Goal: Task Accomplishment & Management: Use online tool/utility

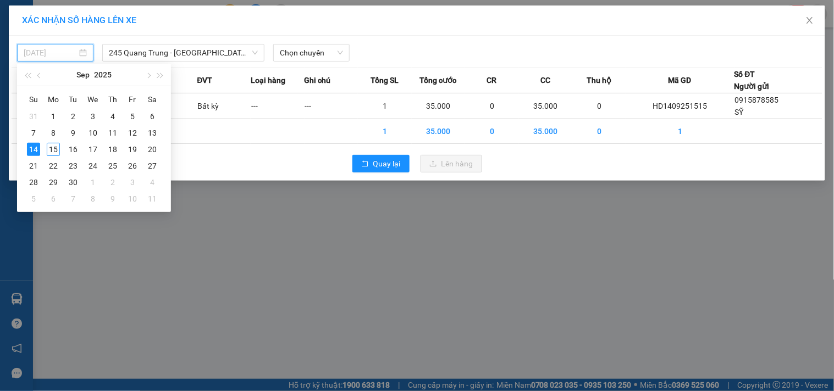
click at [58, 151] on div "15" at bounding box center [53, 149] width 13 height 13
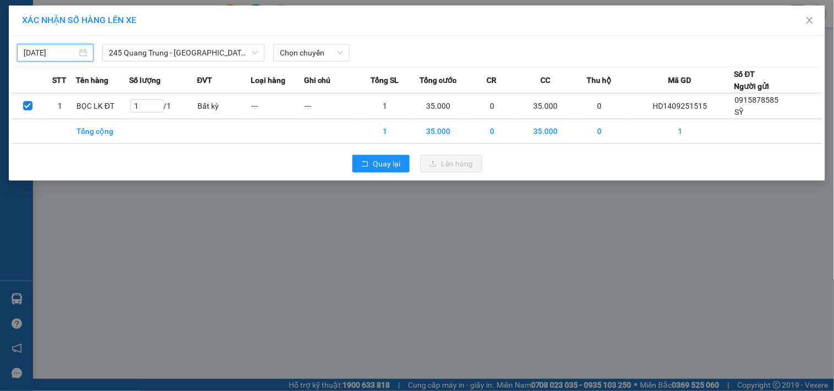
type input "[DATE]"
click at [326, 40] on div "15/09/2025 245 Quang Trung - Thái Nguyên LỌC THEO Nhóm tuyến Tuyến Chọn tất cả …" at bounding box center [417, 49] width 811 height 23
click at [322, 57] on span "Chọn chuyến" at bounding box center [311, 53] width 63 height 16
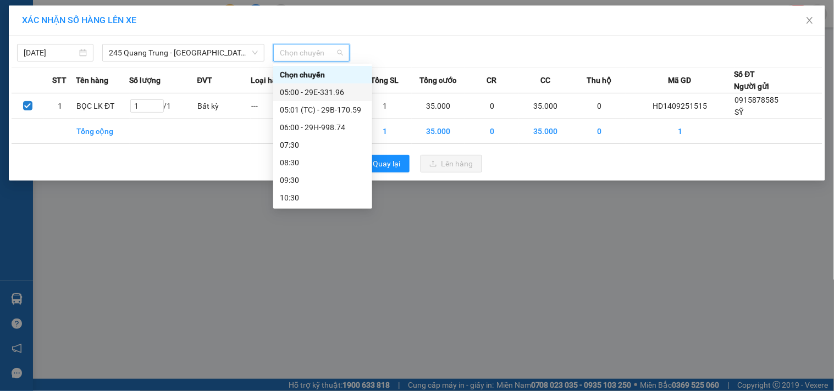
click at [341, 92] on div "05:00 - 29E-331.96" at bounding box center [323, 92] width 86 height 12
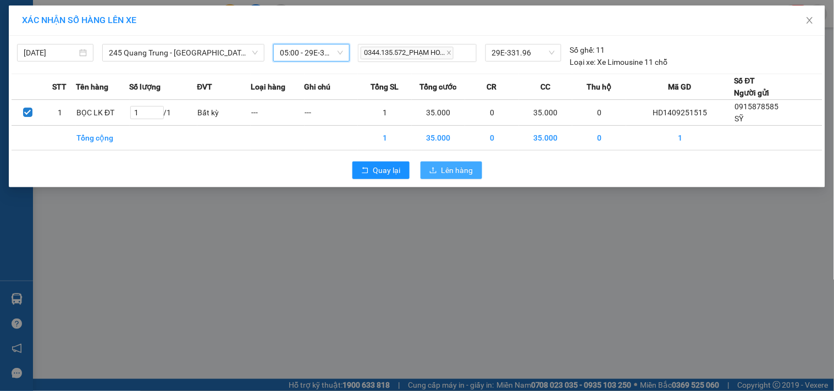
click at [458, 173] on span "Lên hàng" at bounding box center [457, 170] width 32 height 12
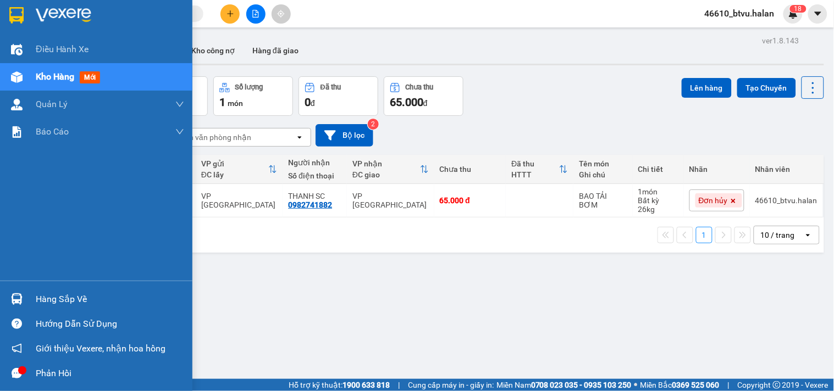
click at [7, 297] on div at bounding box center [16, 299] width 19 height 19
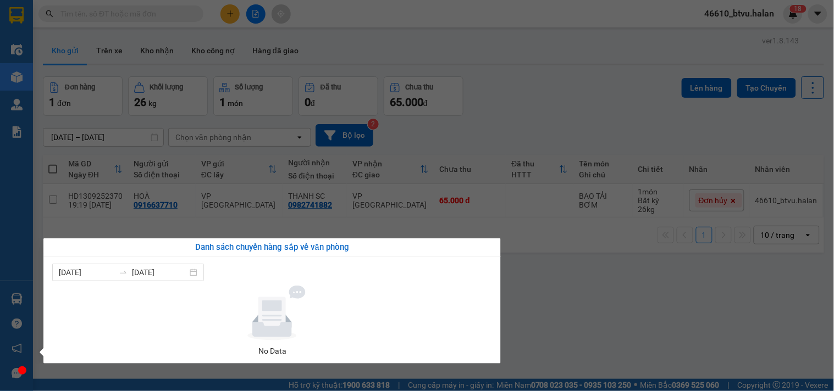
click at [649, 315] on section "Kết quả tìm kiếm ( 0 ) Bộ lọc No Data 46610_btvu.halan 1 8 Điều hành xe Kho hàn…" at bounding box center [417, 195] width 834 height 391
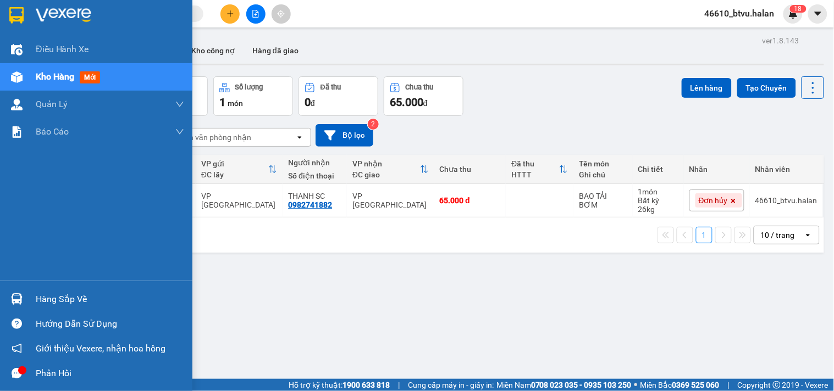
click at [0, 293] on div "Hàng sắp về" at bounding box center [96, 299] width 192 height 25
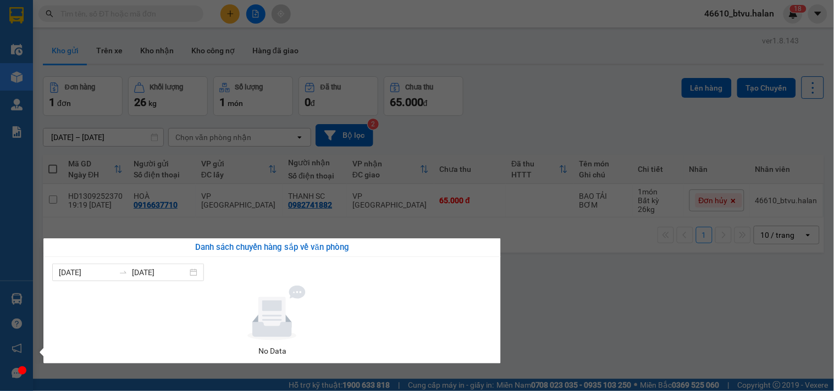
drag, startPoint x: 584, startPoint y: 290, endPoint x: 453, endPoint y: 246, distance: 137.3
click at [572, 287] on section "Kết quả tìm kiếm ( 0 ) Bộ lọc No Data 46610_btvu.halan 1 8 Điều hành xe Kho hàn…" at bounding box center [417, 195] width 834 height 391
